Goal: Navigation & Orientation: Find specific page/section

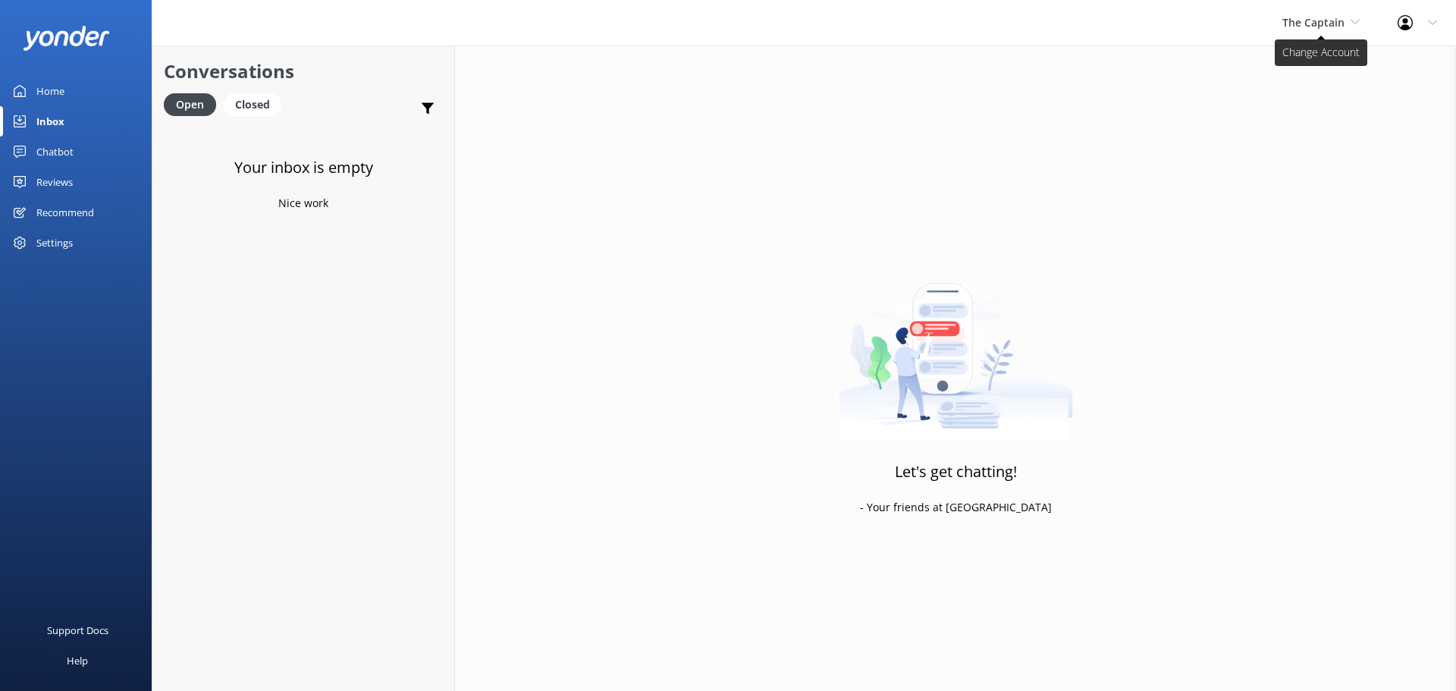
click at [1320, 28] on span "The Captain" at bounding box center [1314, 22] width 62 height 14
click at [1305, 64] on link "De [GEOGRAPHIC_DATA]" at bounding box center [1340, 64] width 152 height 36
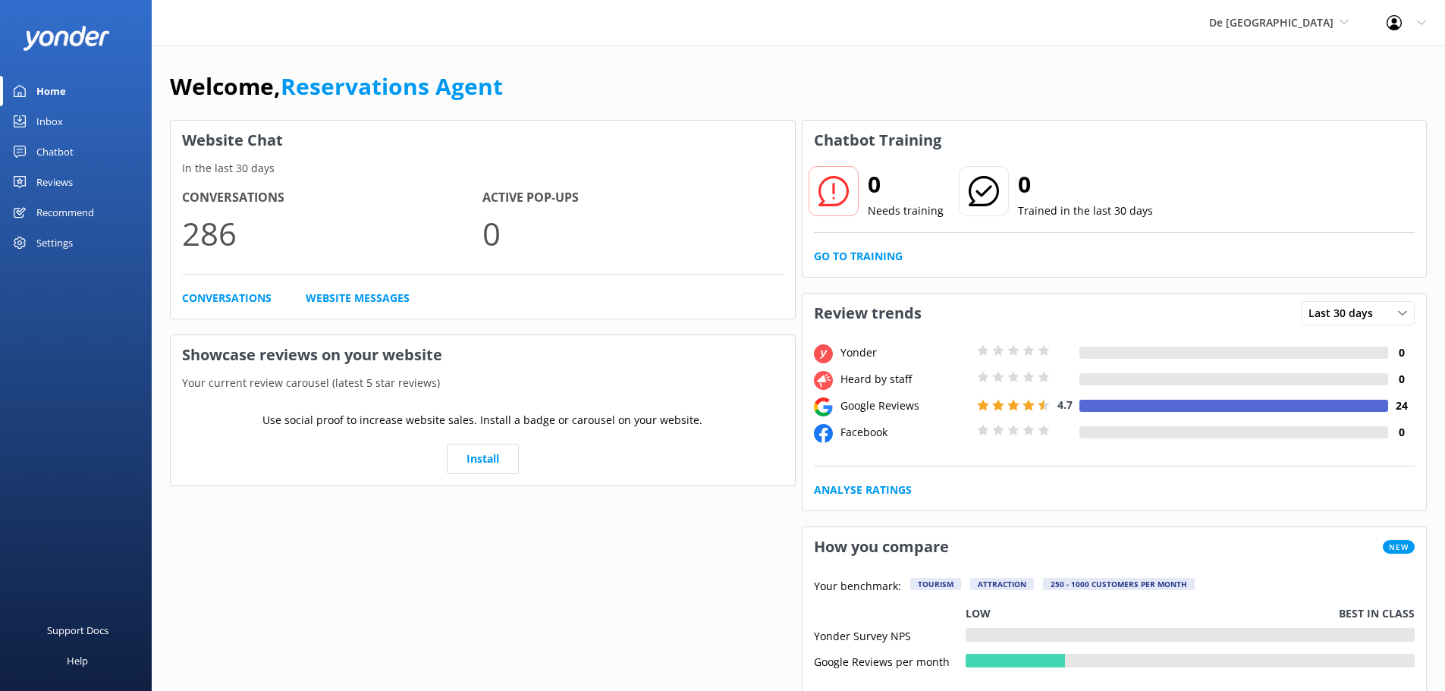
click at [46, 120] on div "Inbox" at bounding box center [49, 121] width 27 height 30
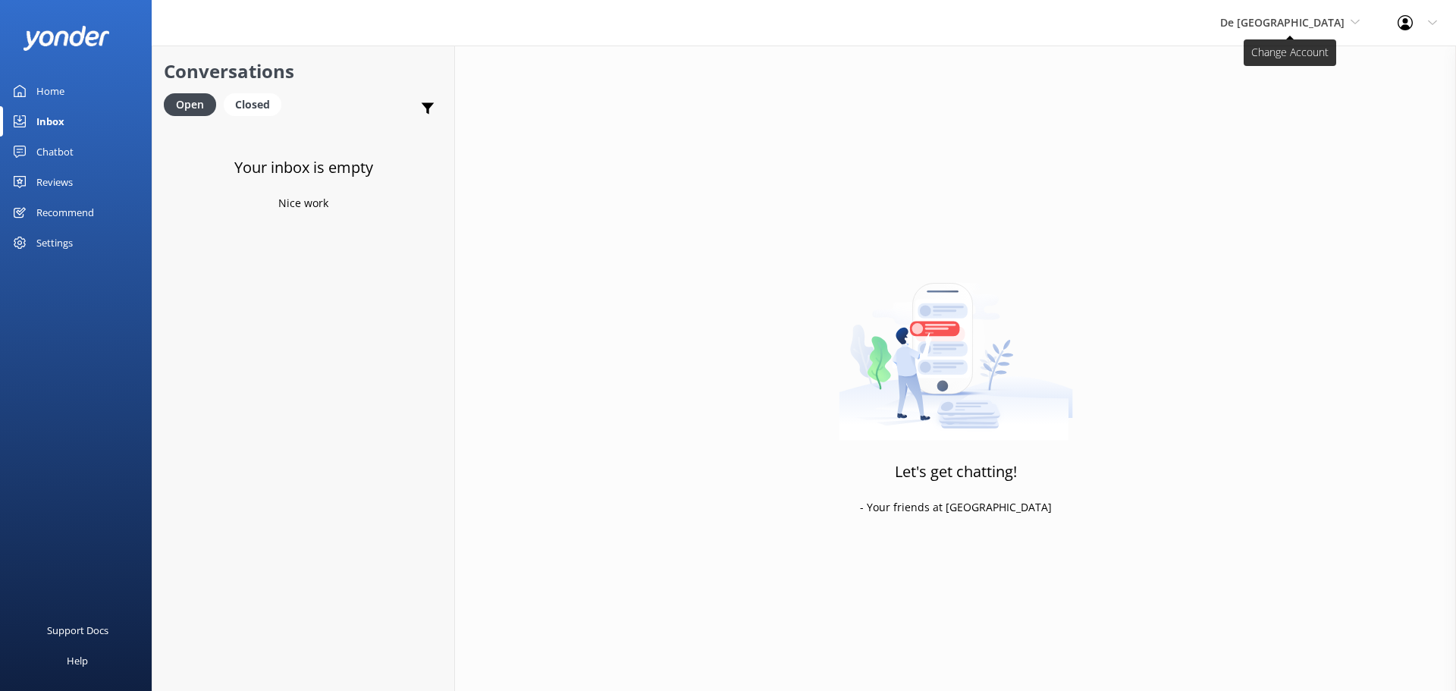
click at [1332, 15] on span "De [GEOGRAPHIC_DATA]" at bounding box center [1282, 22] width 124 height 14
click at [1308, 96] on link "Aruba's Activities Expert" at bounding box center [1277, 100] width 152 height 36
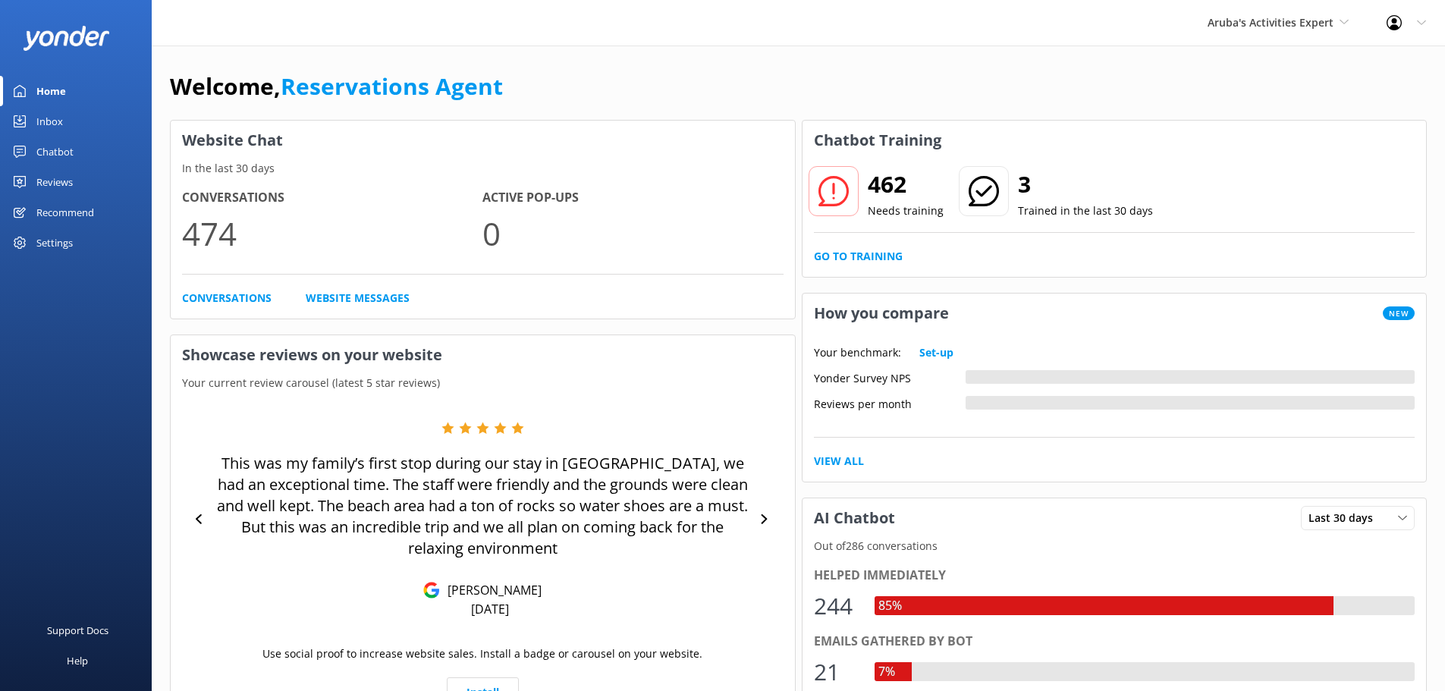
click at [61, 114] on div "Inbox" at bounding box center [49, 121] width 27 height 30
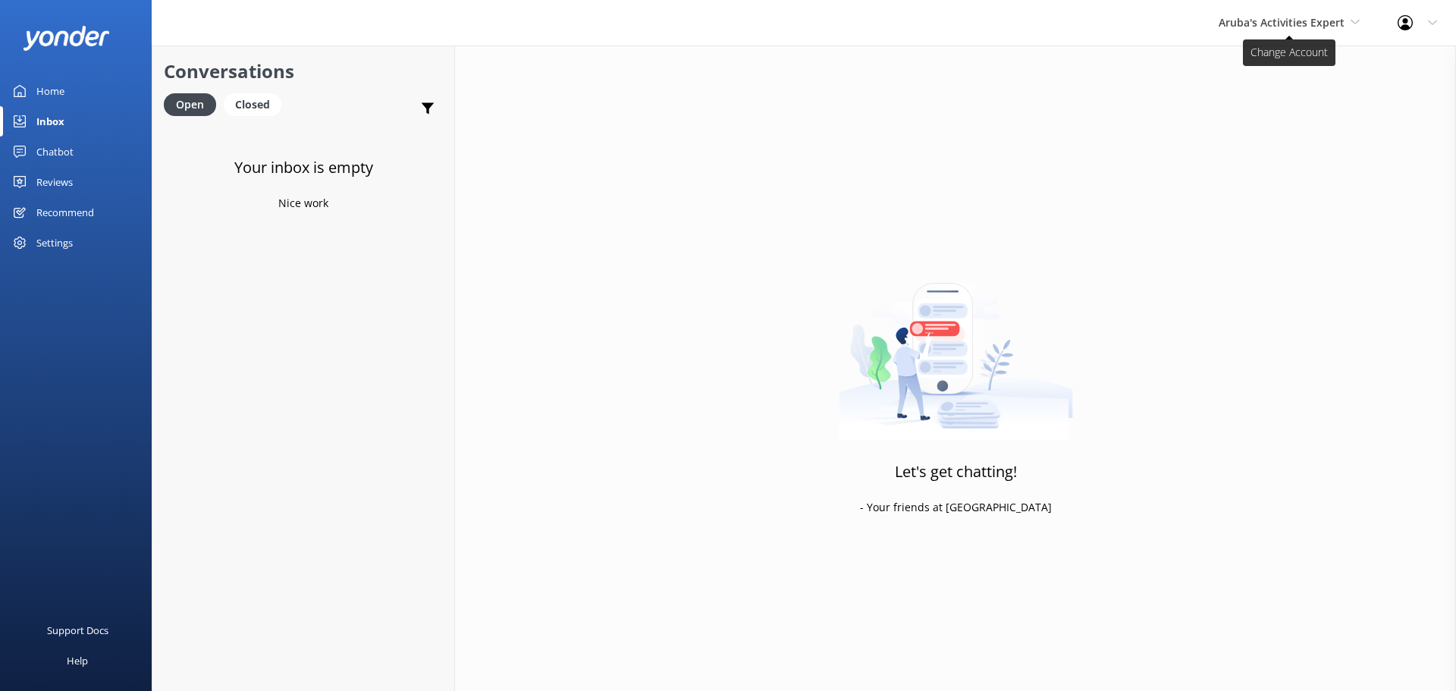
click at [1346, 27] on span "Aruba's Activities Expert" at bounding box center [1289, 22] width 141 height 17
click at [1245, 138] on link "The Captain" at bounding box center [1276, 136] width 152 height 36
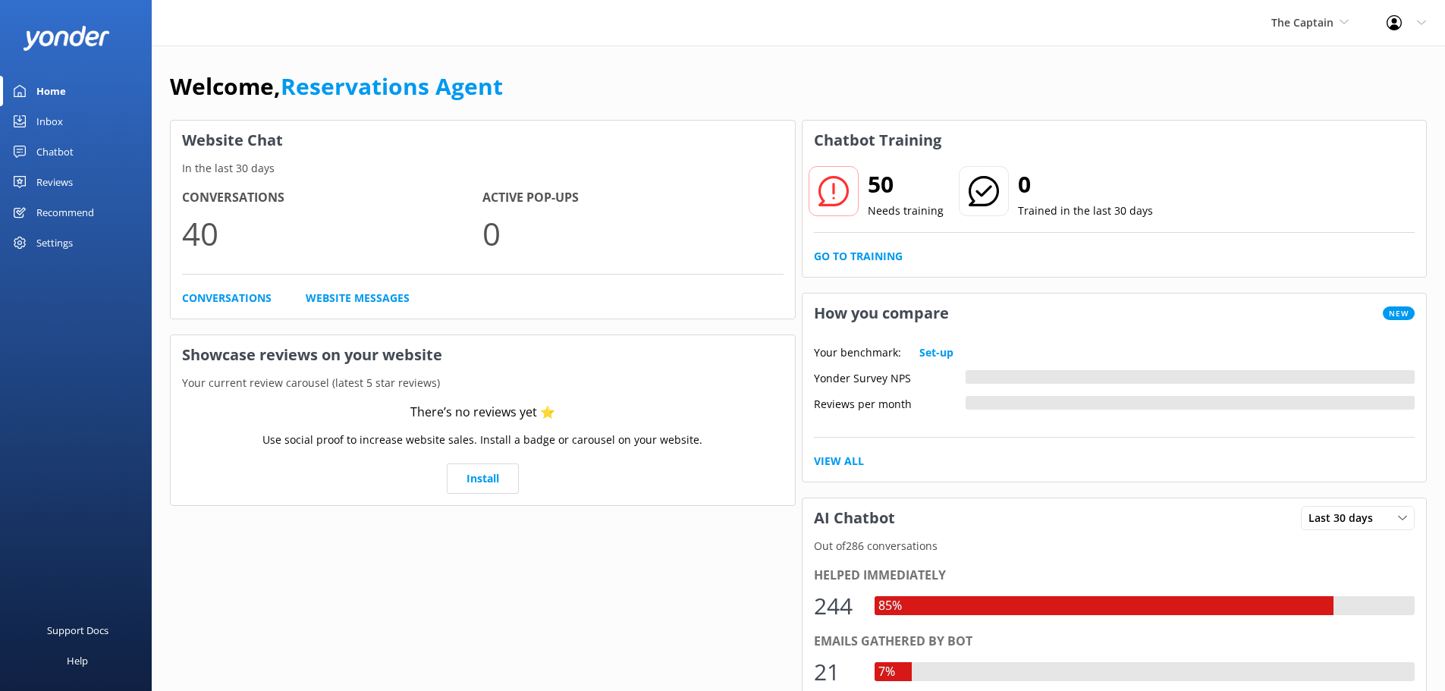
click at [55, 120] on div "Inbox" at bounding box center [49, 121] width 27 height 30
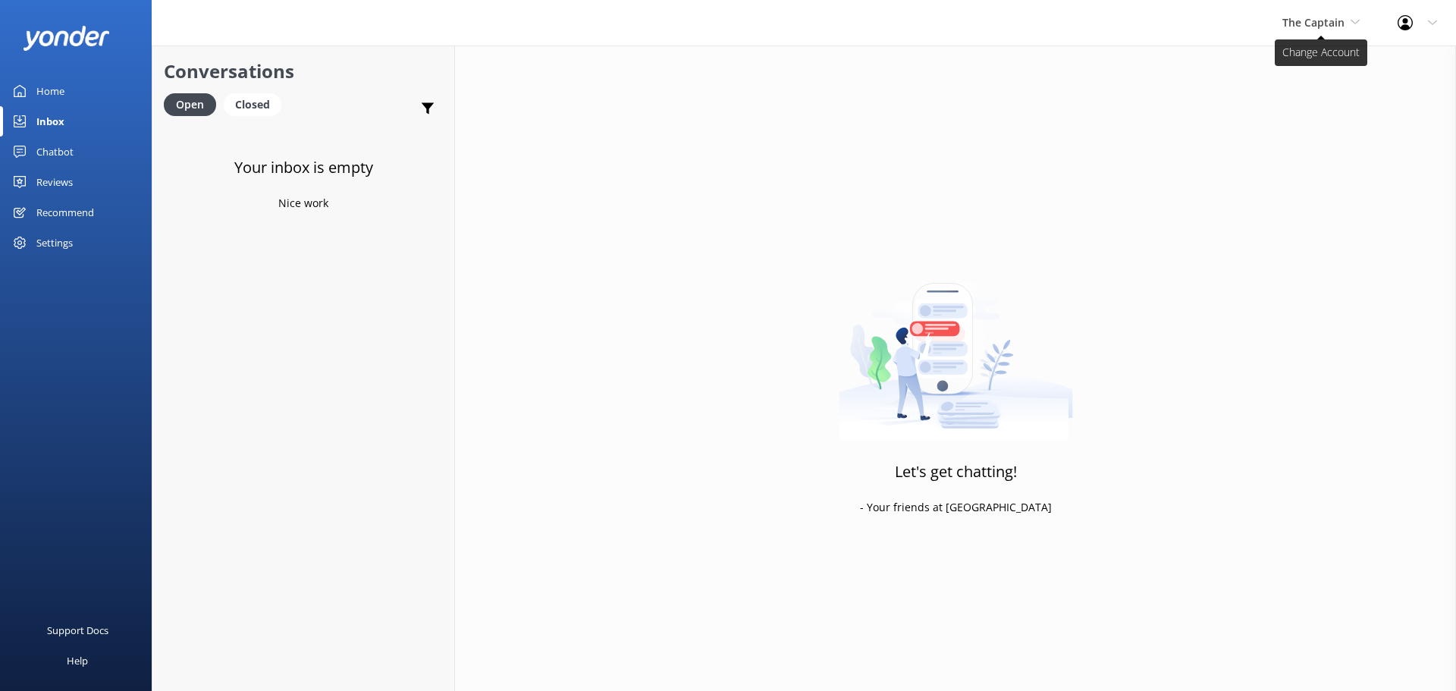
click at [1304, 24] on span "The Captain" at bounding box center [1314, 22] width 62 height 14
click at [1301, 95] on link "Aruba's Activities Expert" at bounding box center [1340, 100] width 152 height 36
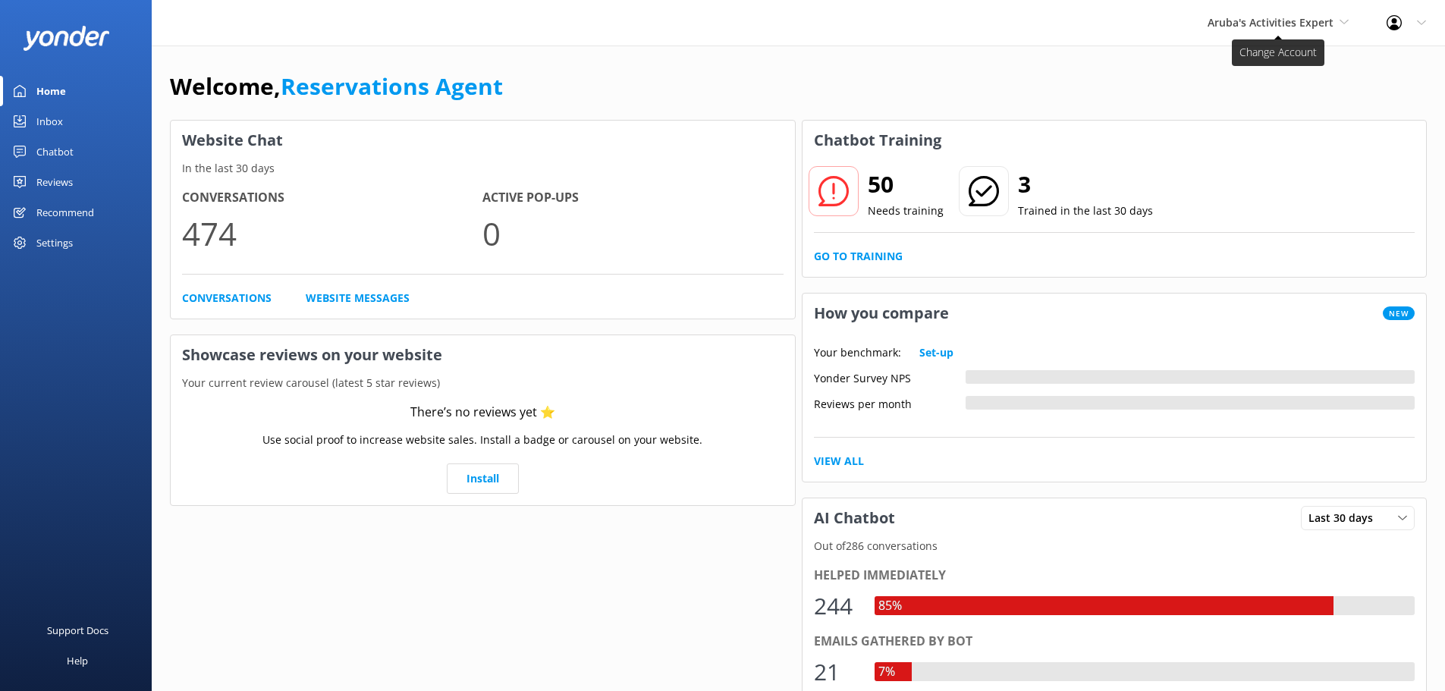
click at [1336, 20] on span "Aruba's Activities Expert" at bounding box center [1277, 22] width 141 height 17
